Goal: Information Seeking & Learning: Check status

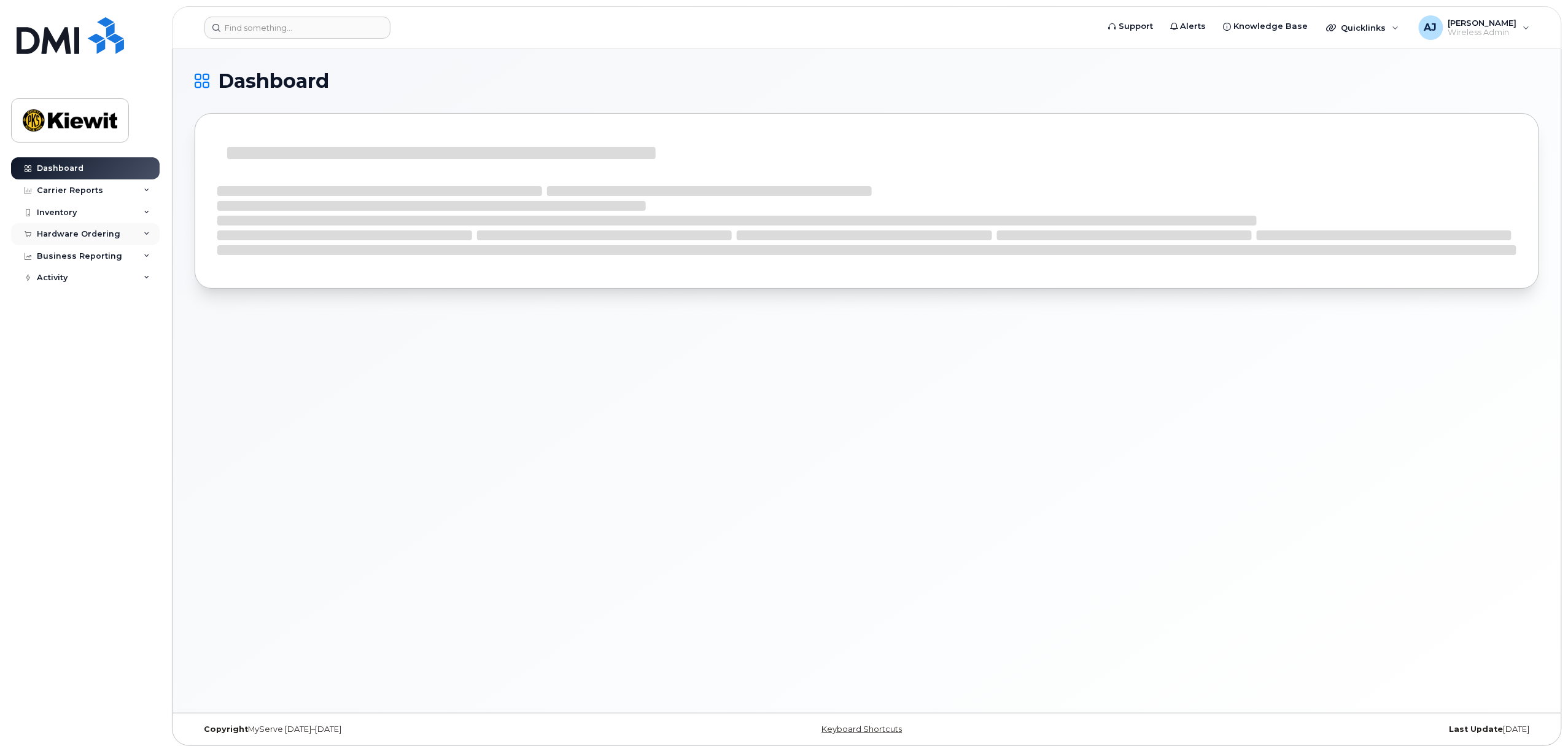
click at [135, 240] on div "Hardware Ordering" at bounding box center [86, 233] width 149 height 22
click at [138, 233] on div "Hardware Ordering" at bounding box center [86, 233] width 149 height 22
click at [140, 253] on div "Business Reporting" at bounding box center [86, 255] width 149 height 22
click at [88, 302] on div "Individual Reports" at bounding box center [81, 302] width 78 height 11
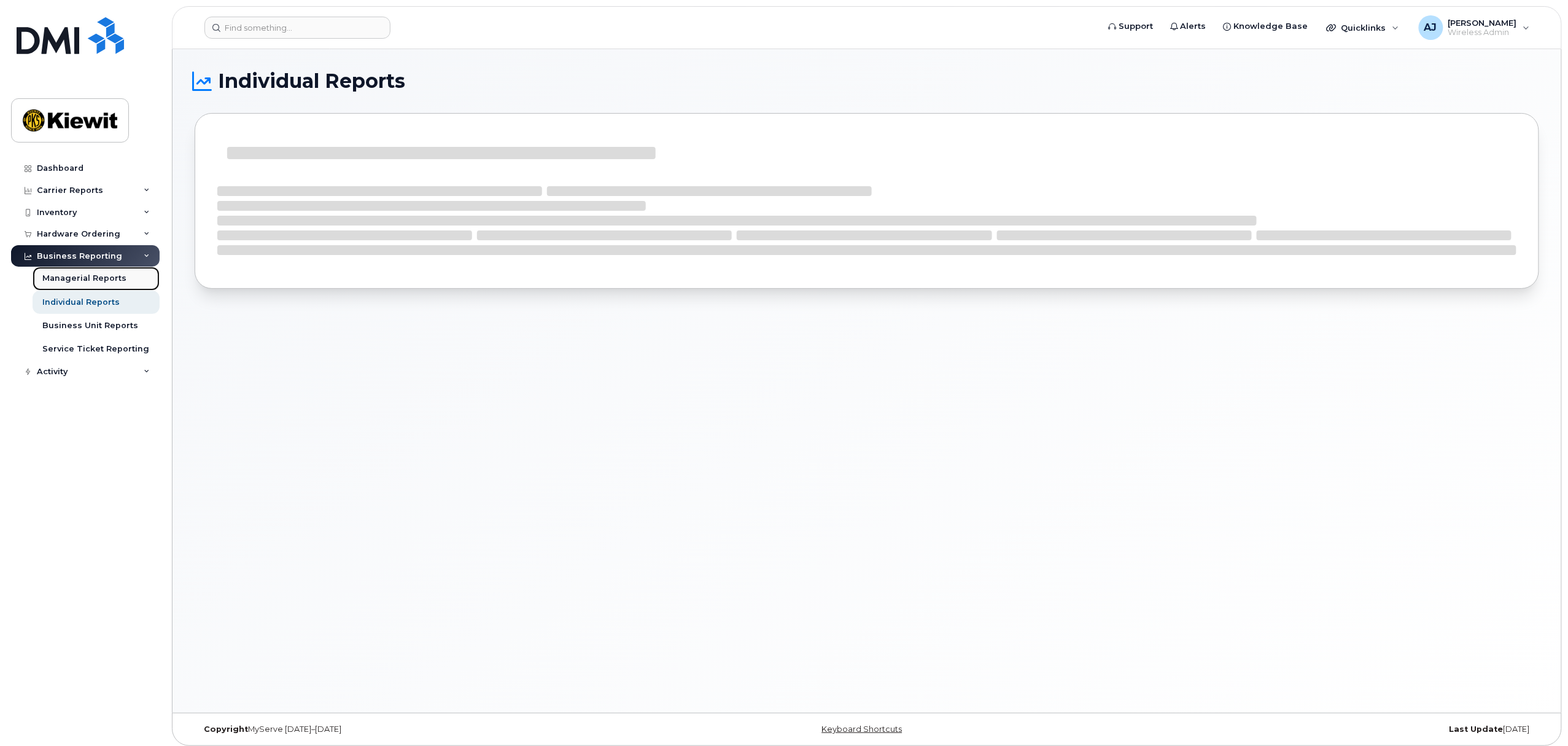
click at [91, 272] on link "Managerial Reports" at bounding box center [96, 278] width 127 height 24
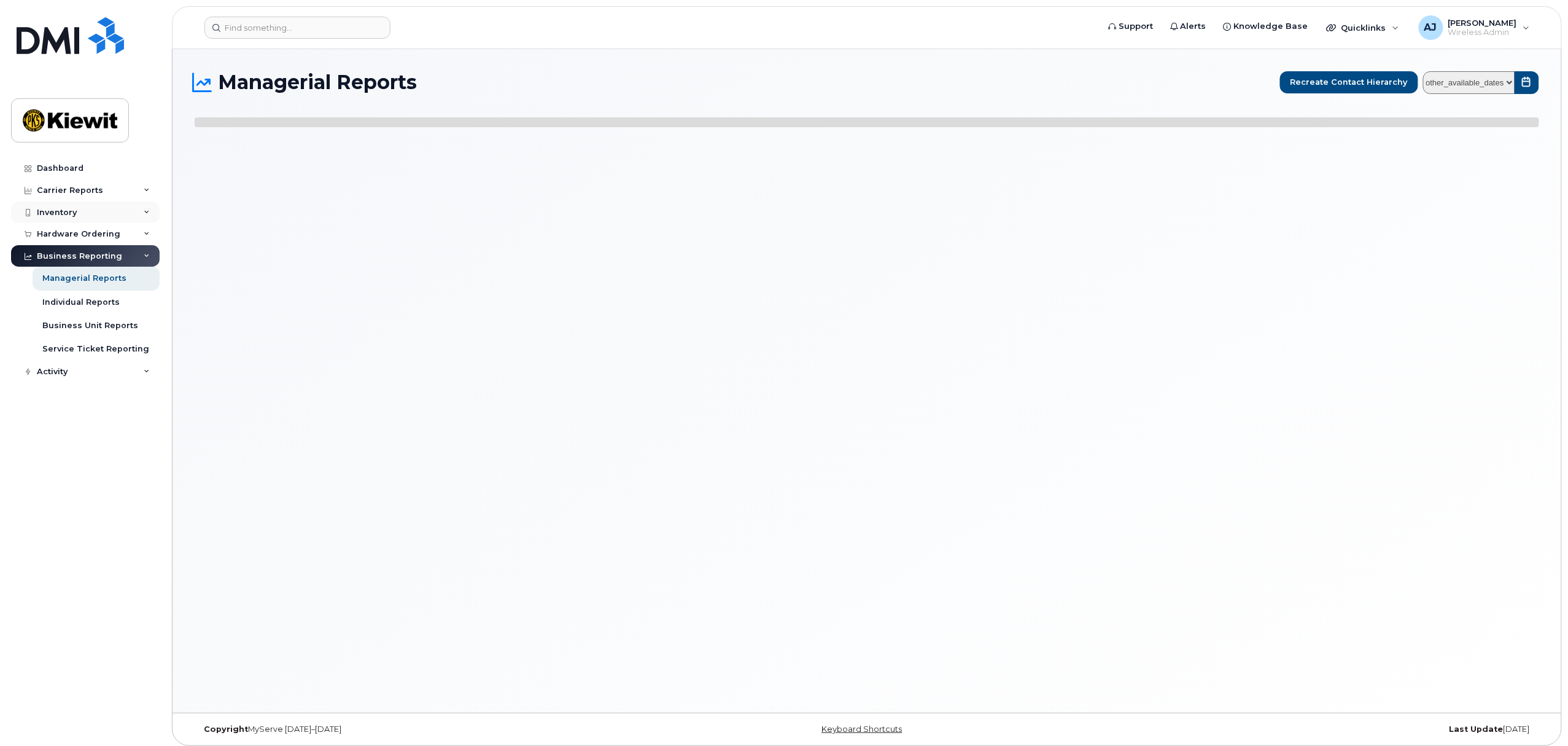
click at [105, 213] on div "Inventory" at bounding box center [86, 212] width 149 height 22
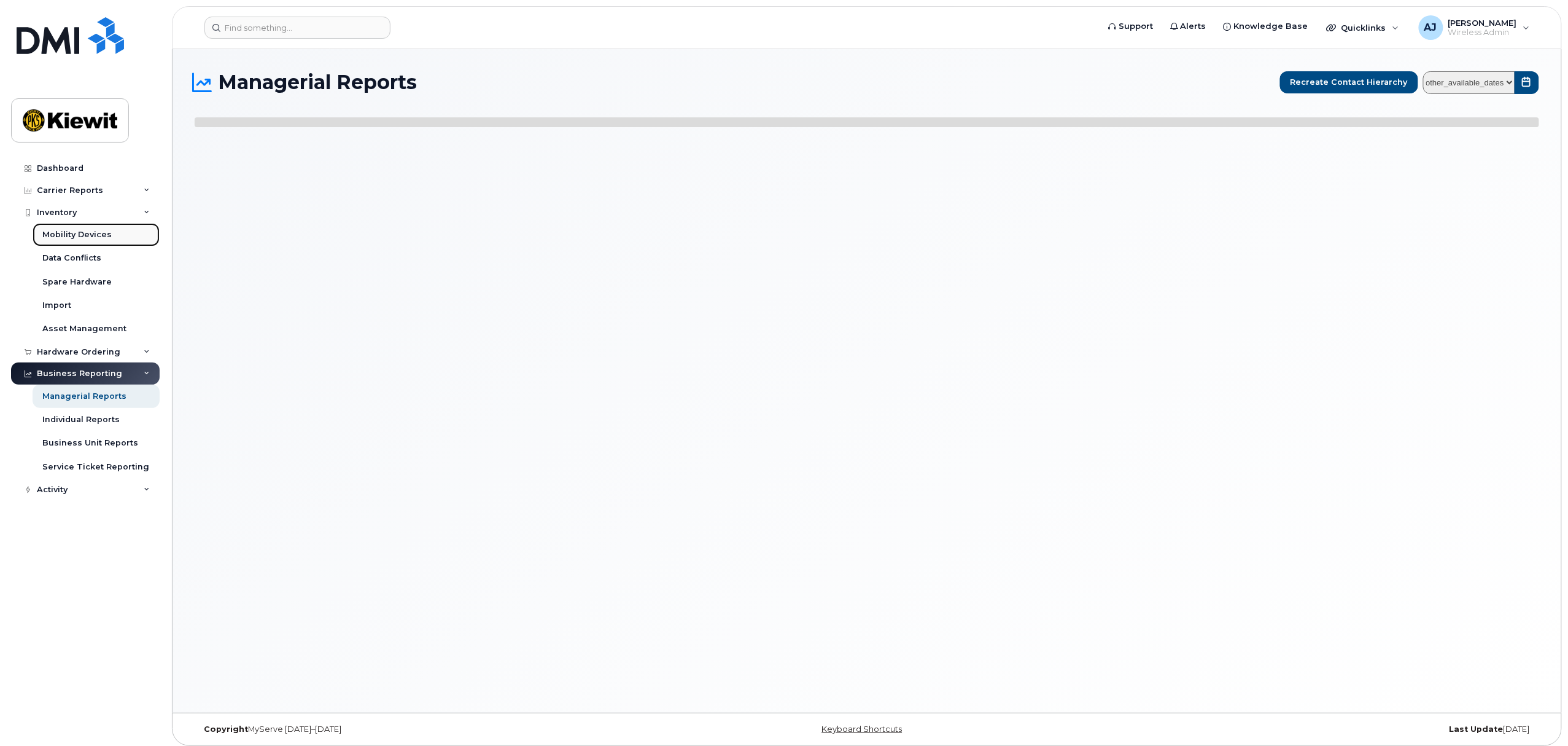
click at [100, 236] on div "Mobility Devices" at bounding box center [77, 235] width 70 height 11
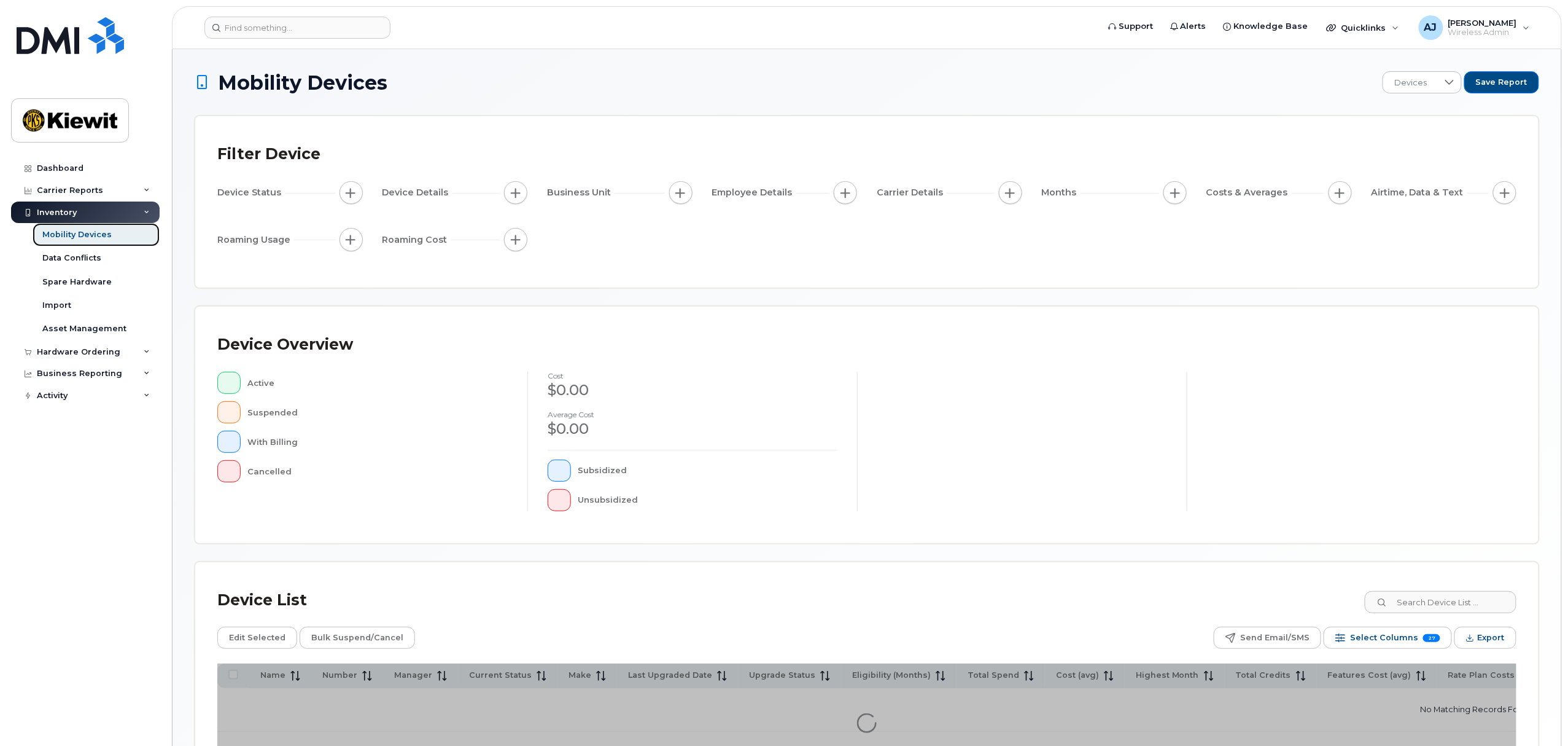
click at [100, 236] on div "Mobility Devices" at bounding box center [77, 235] width 70 height 11
click at [1413, 85] on div "Devices Save Report" at bounding box center [1460, 82] width 156 height 22
click at [1160, 75] on div at bounding box center [1152, 83] width 24 height 21
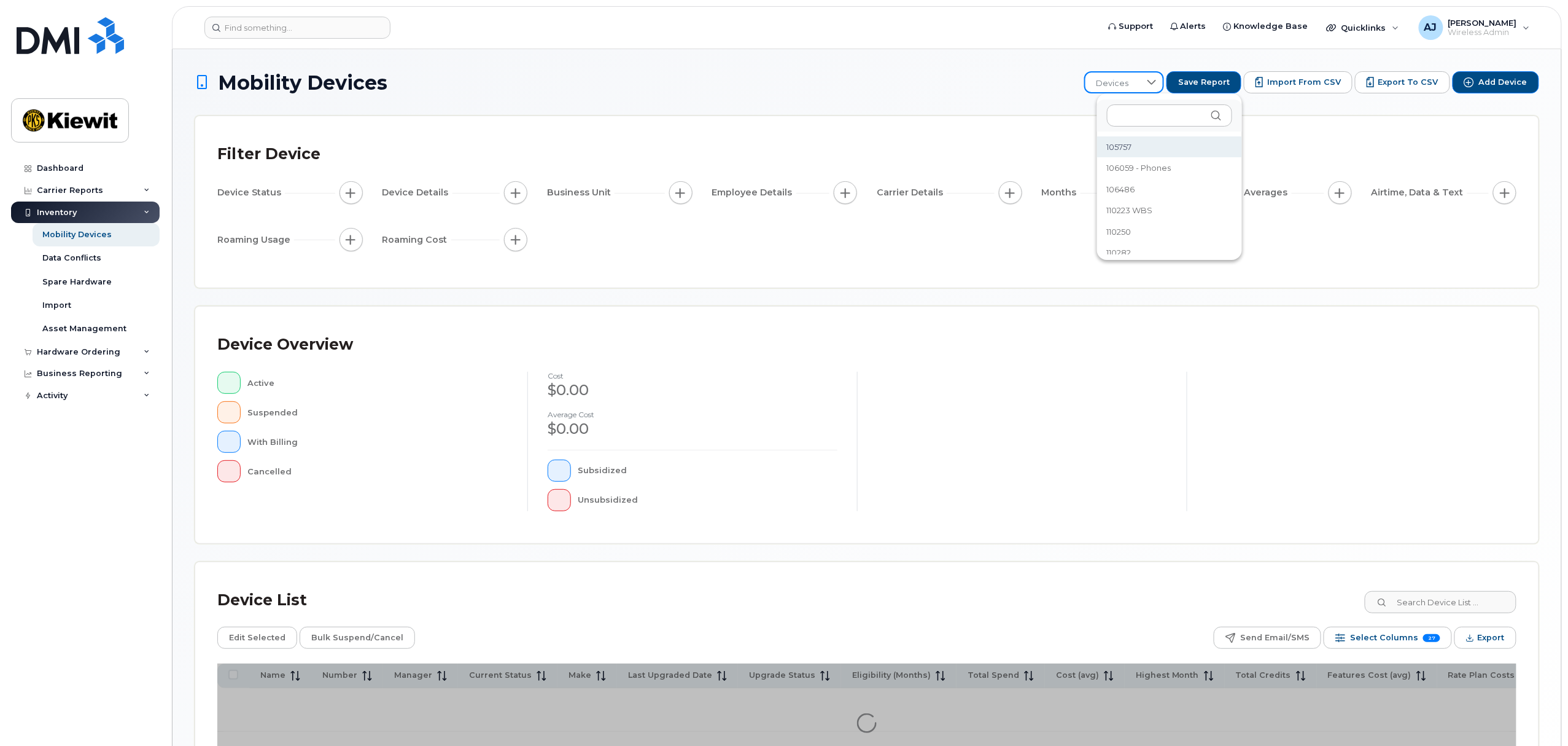
click at [1145, 138] on li "105757" at bounding box center [1169, 147] width 145 height 21
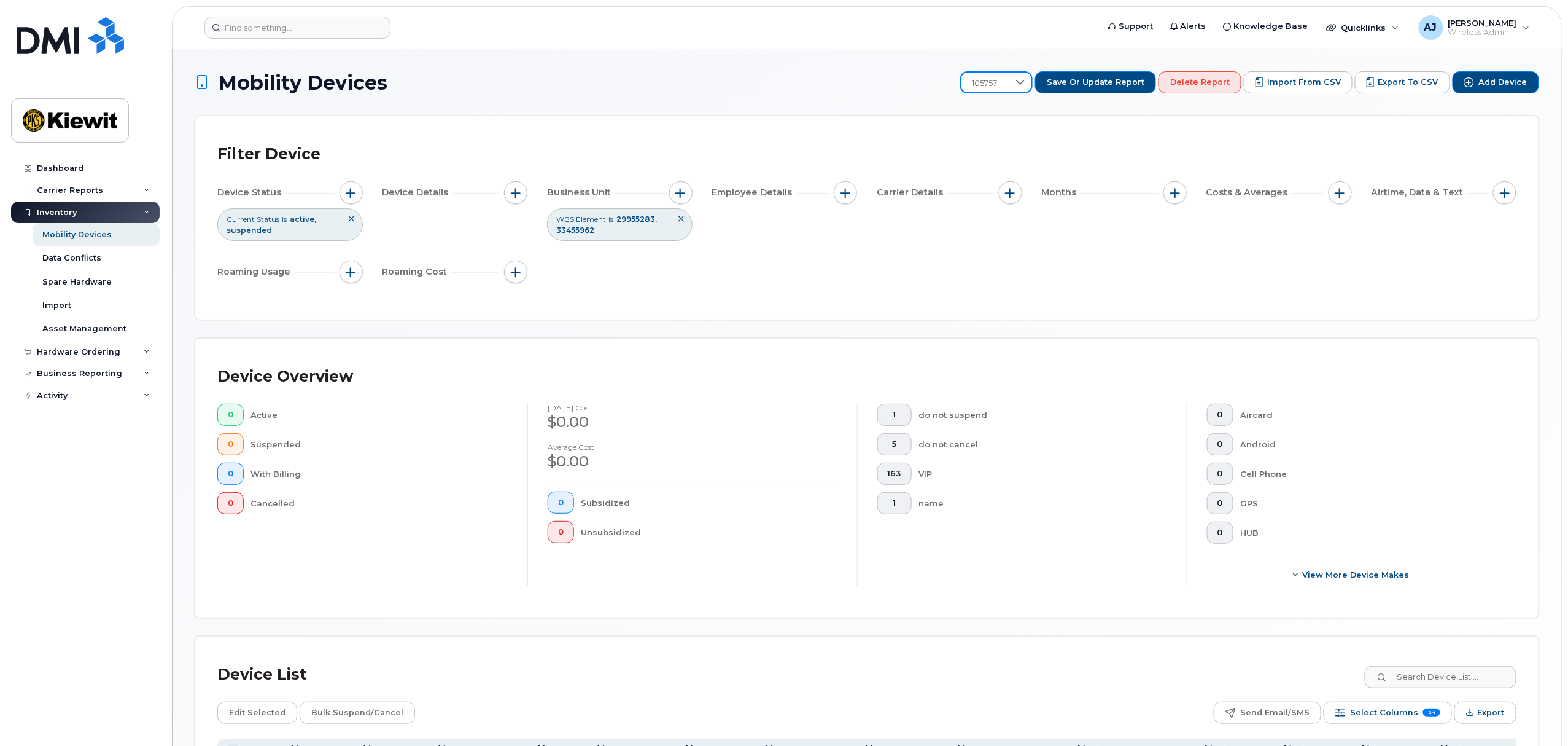
click at [1002, 81] on span "105757" at bounding box center [985, 84] width 47 height 22
click at [1037, 183] on li "106486" at bounding box center [1047, 189] width 145 height 21
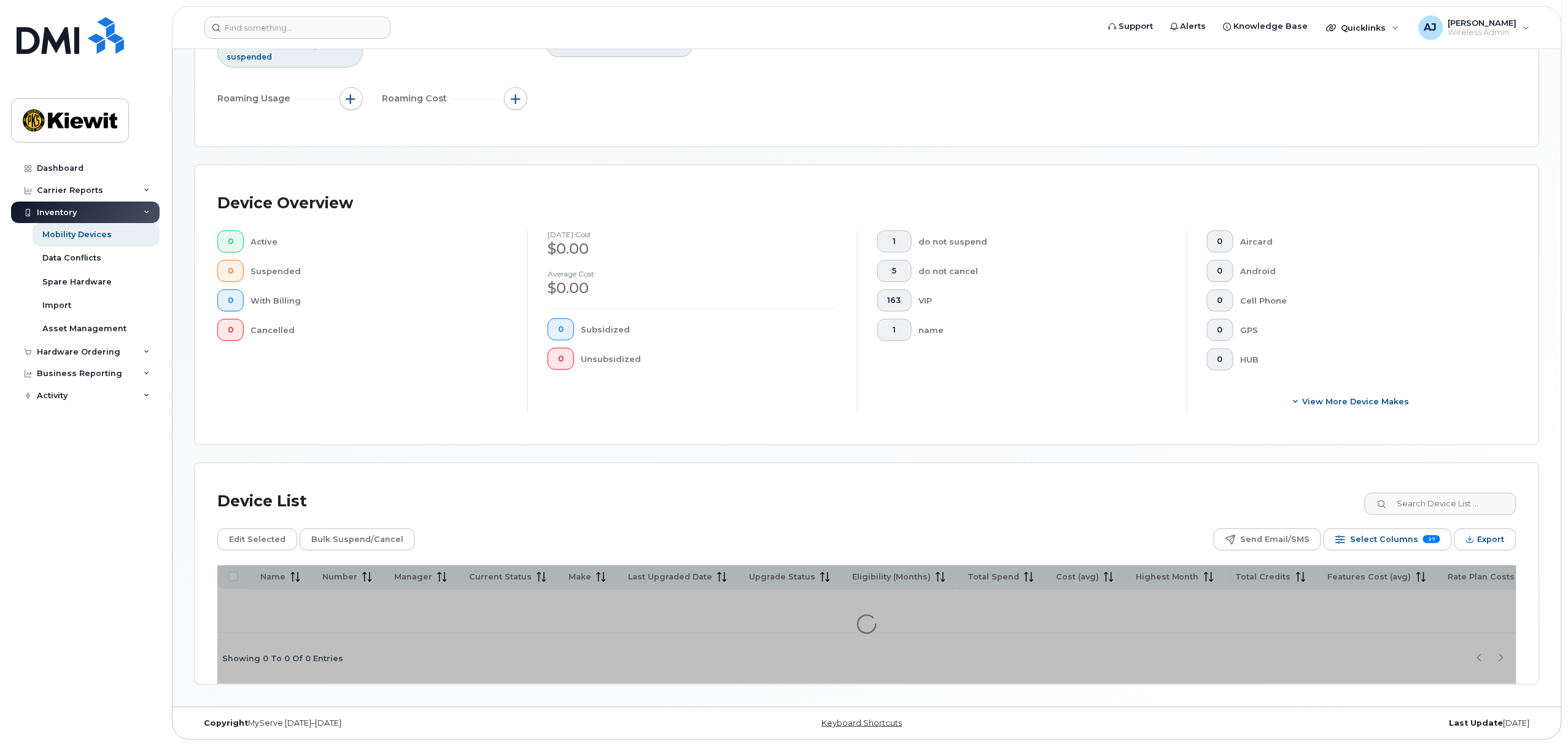
scroll to position [179, 0]
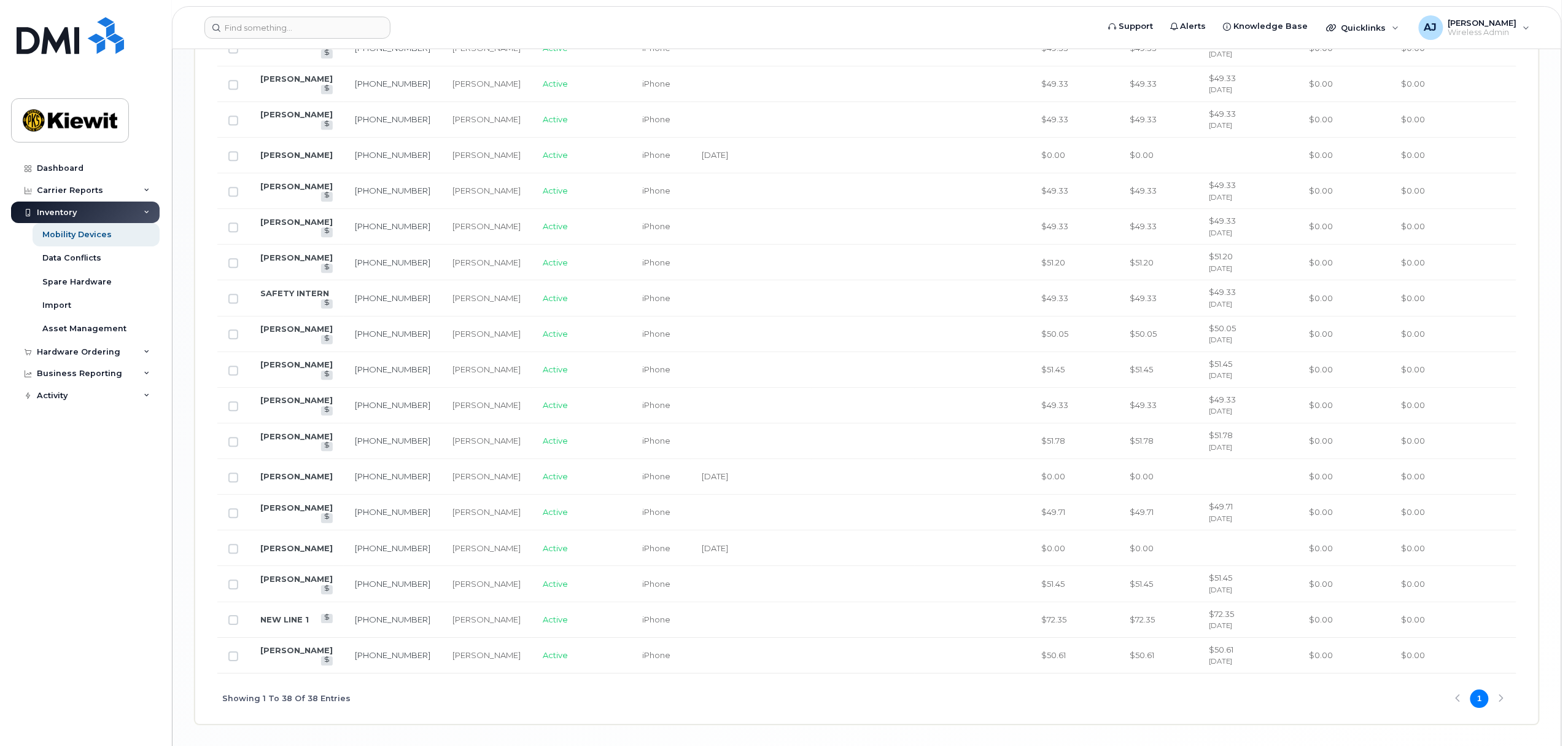
scroll to position [1509, 0]
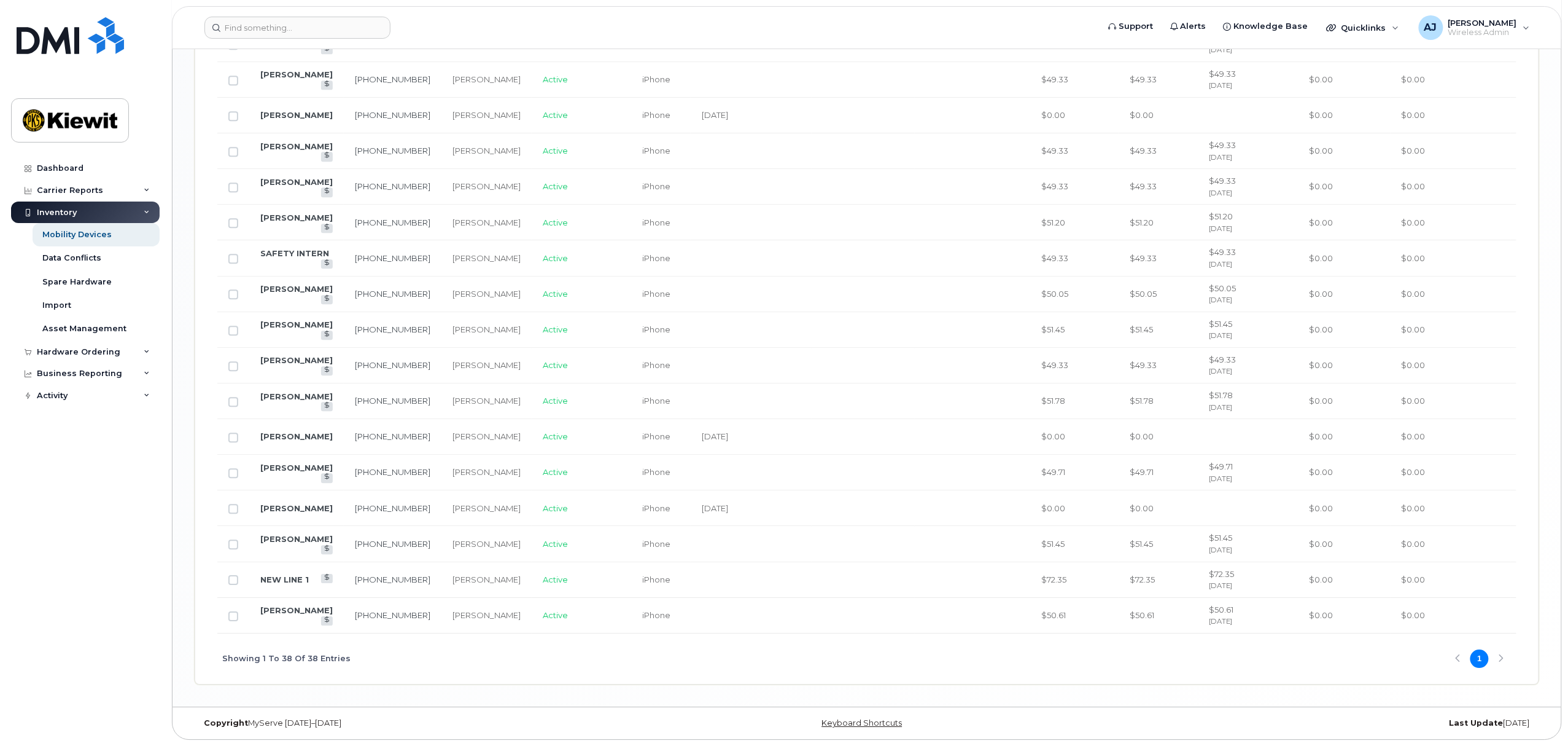
click at [804, 635] on div "Showing 1 To 38 Of 38 Entries 1" at bounding box center [867, 658] width 1299 height 51
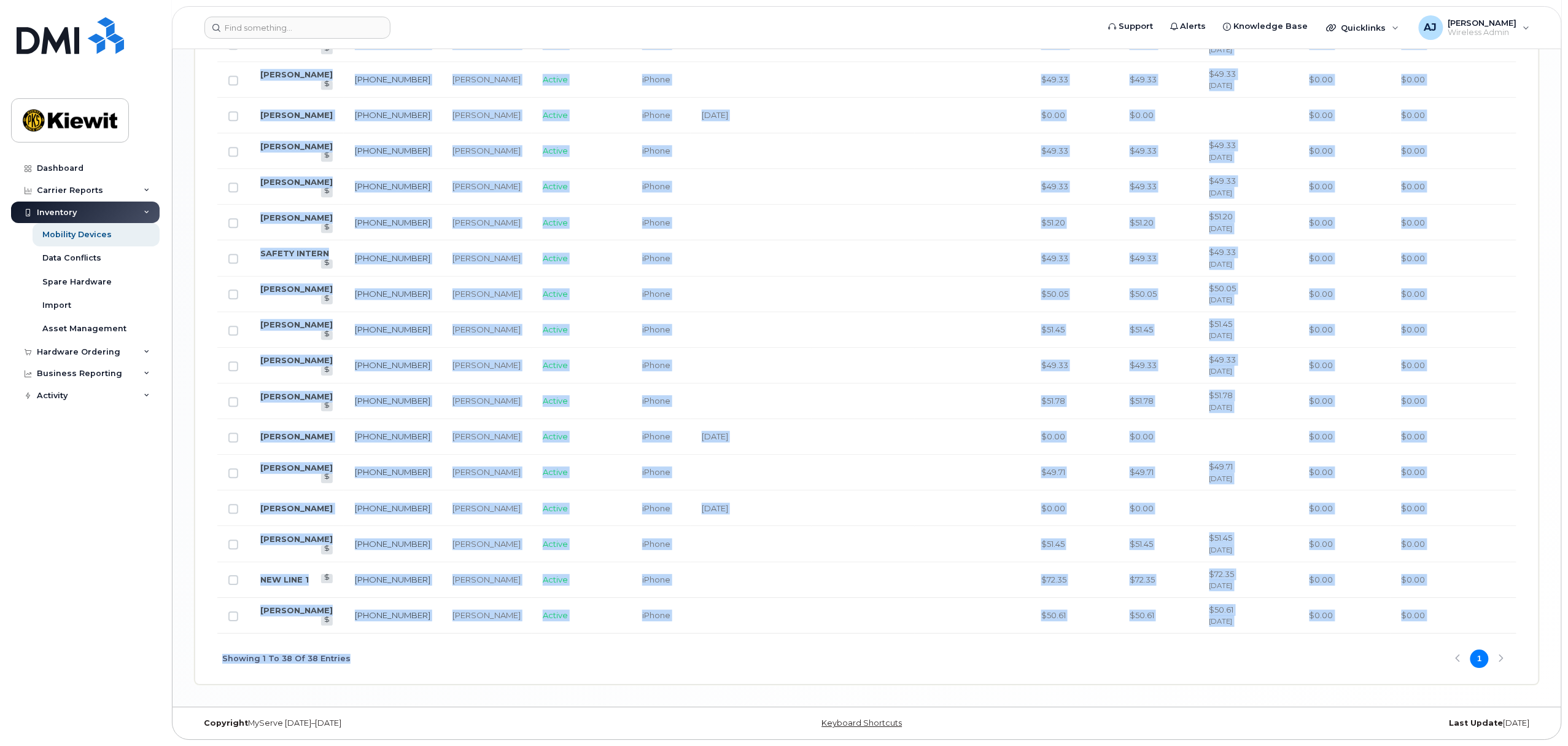
drag, startPoint x: 804, startPoint y: 632, endPoint x: 811, endPoint y: 631, distance: 7.1
click at [849, 655] on div "Showing 1 To 38 Of 38 Entries 1" at bounding box center [867, 658] width 1299 height 51
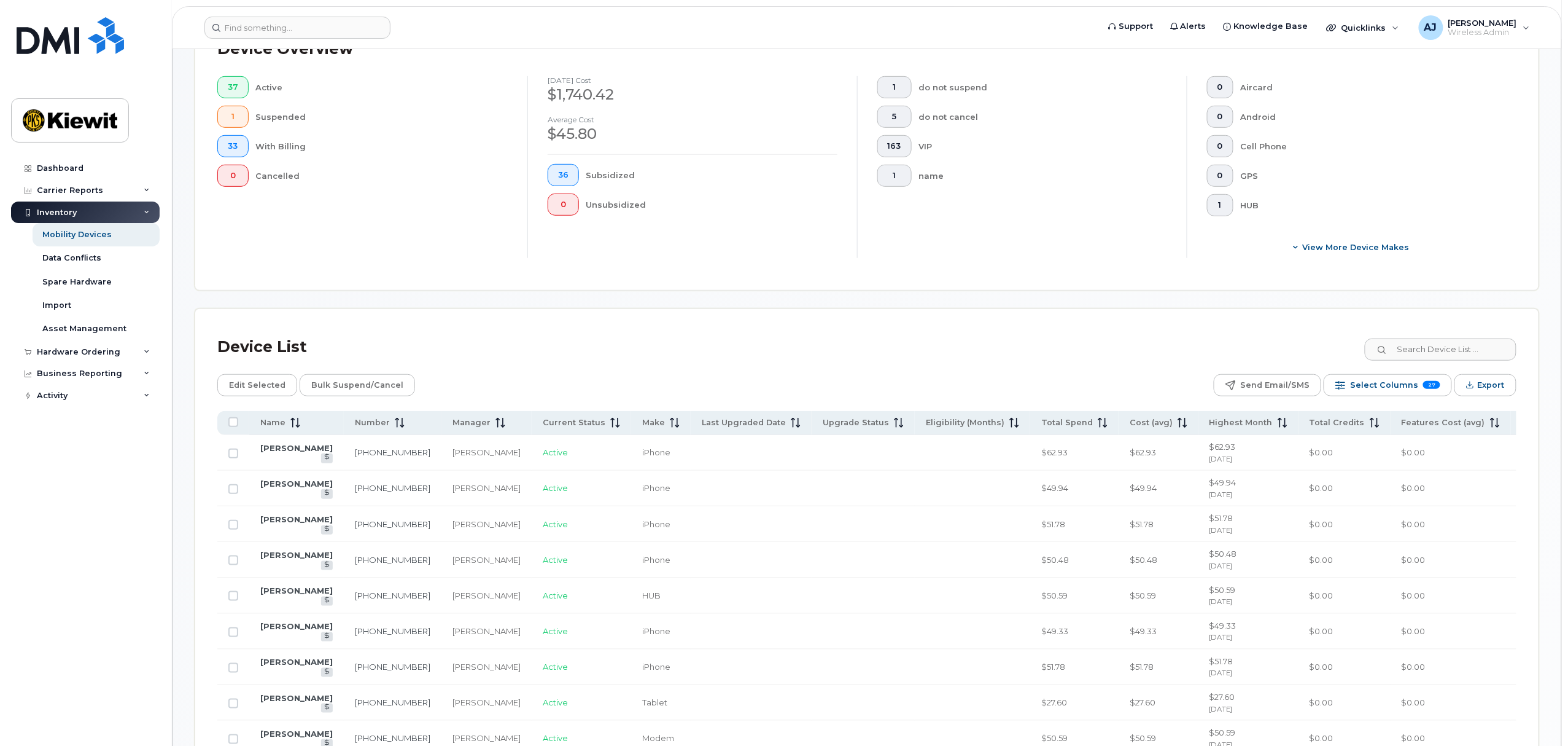
scroll to position [0, 0]
